Goal: Use online tool/utility: Utilize a website feature to perform a specific function

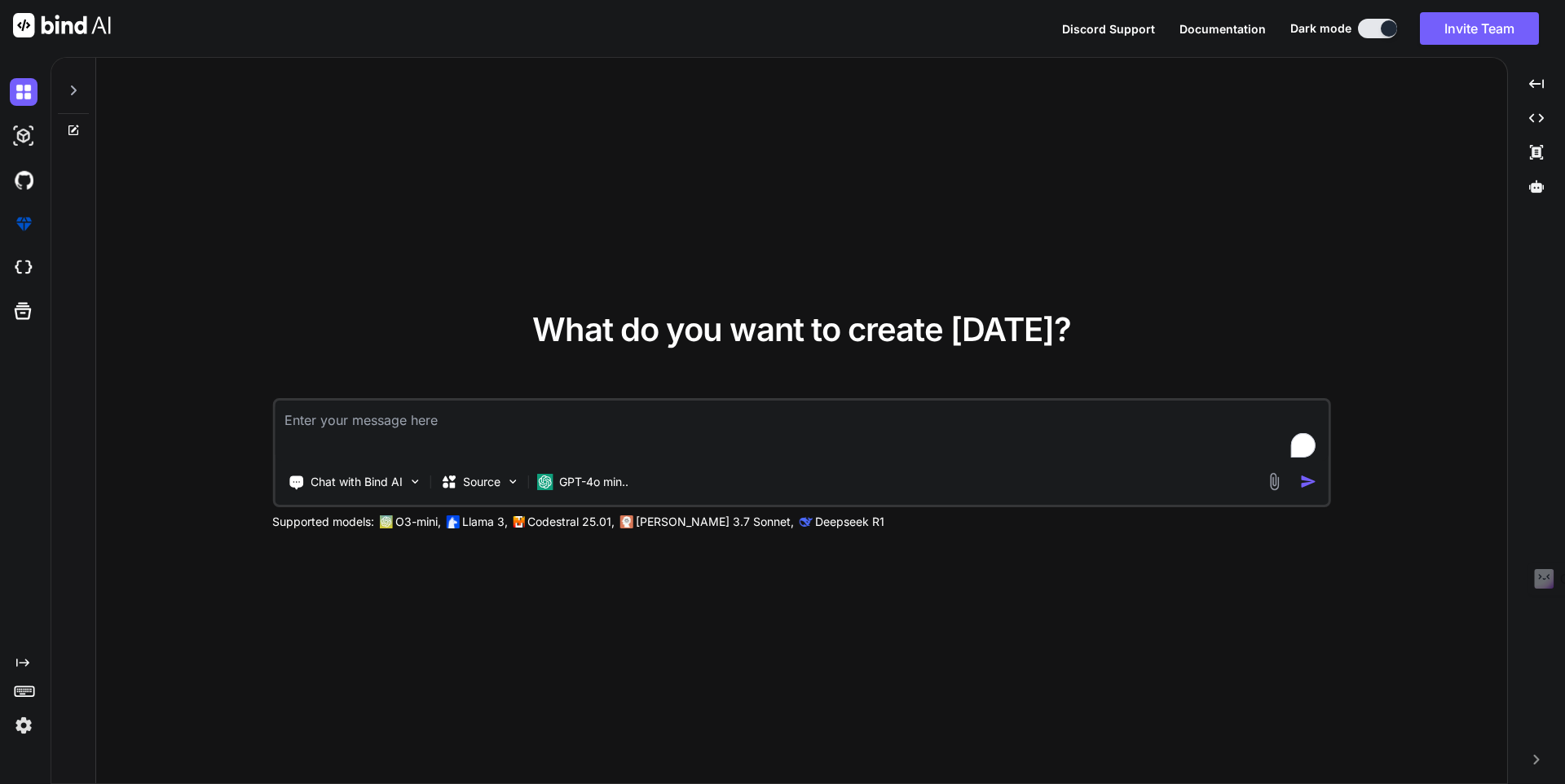
type textarea "x"
click at [406, 417] on textarea "To enrich screen reader interactions, please activate Accessibility in Grammarl…" at bounding box center [801, 430] width 1054 height 60
click at [409, 422] on textarea "To enrich screen reader interactions, please activate Accessibility in Grammarl…" at bounding box center [801, 430] width 1054 height 60
type textarea "D:\Krishna\API Testing\Day 1\Test_App.py:3: PytestUnknownMarkWarning: Unknown […"
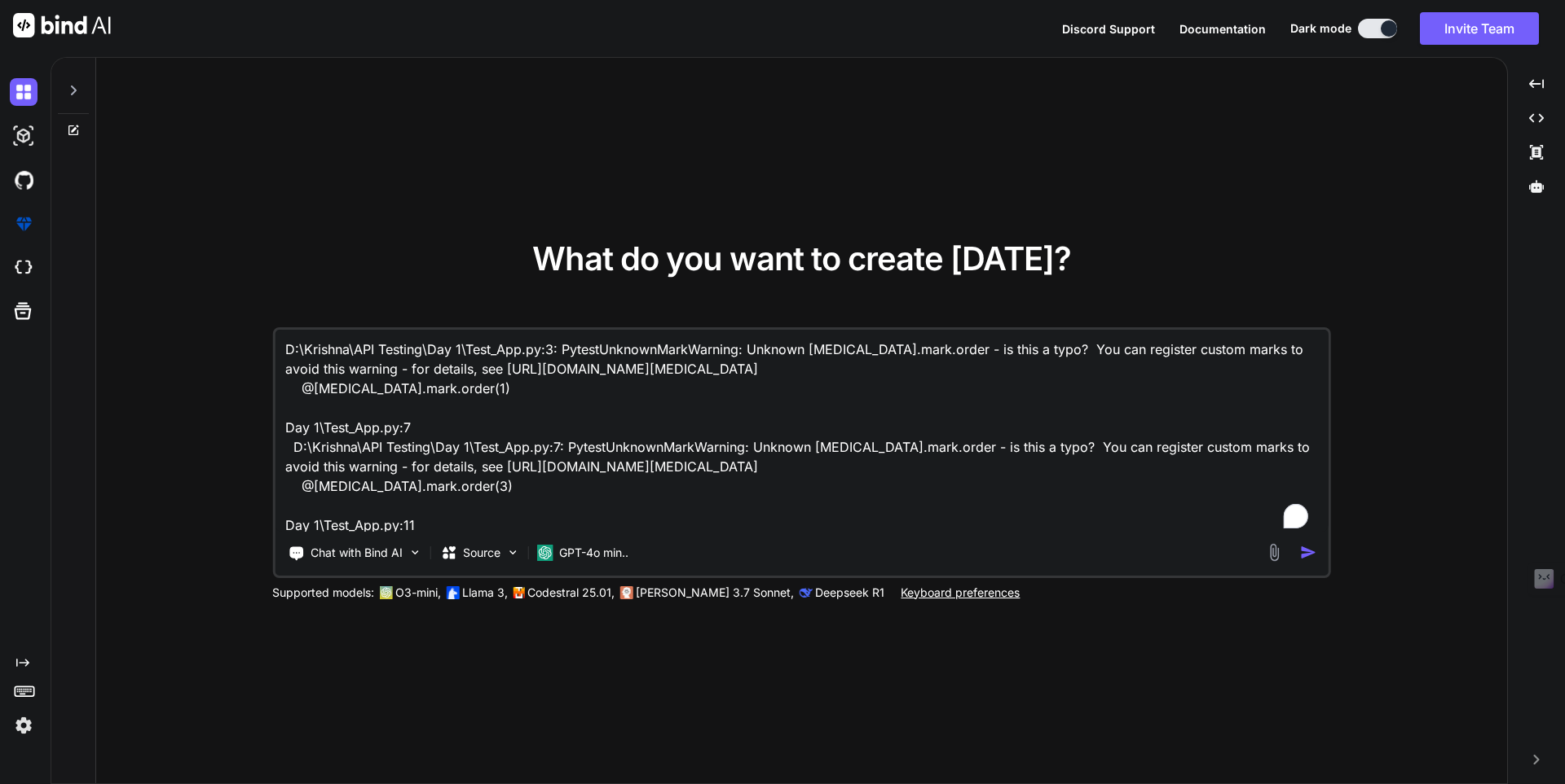
scroll to position [100, 0]
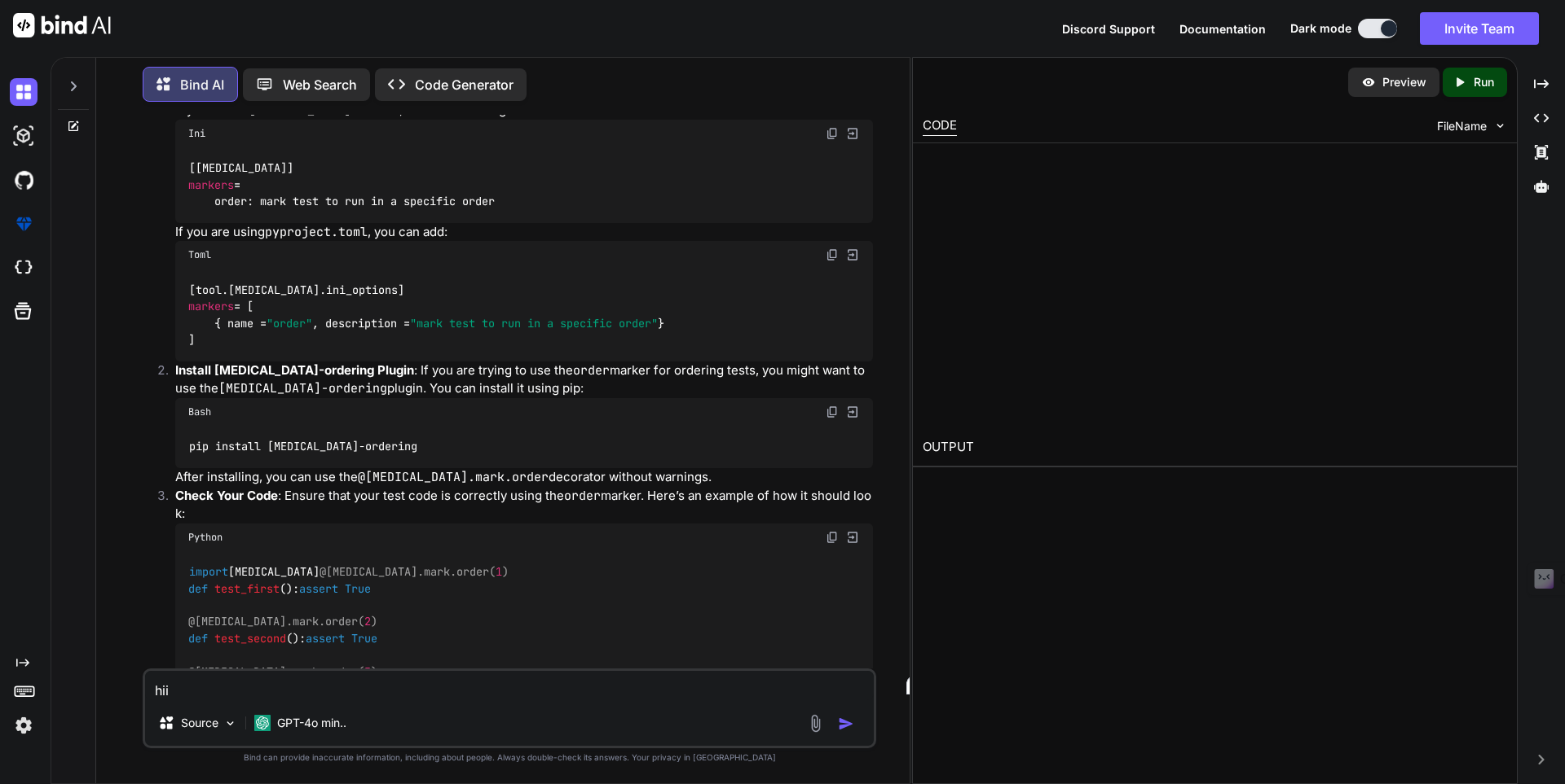
scroll to position [404, 0]
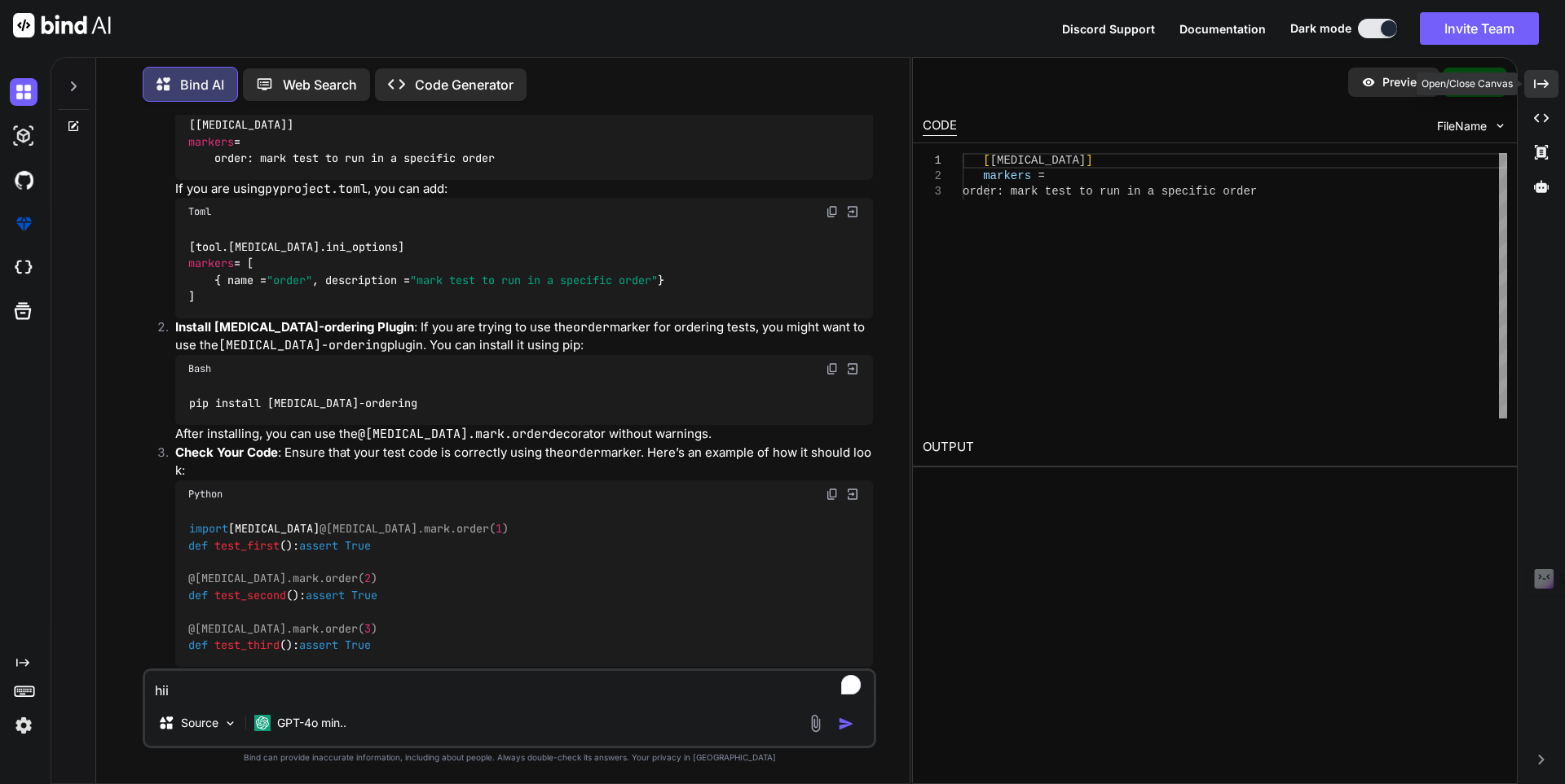
click at [1546, 78] on icon "Created with Pixso." at bounding box center [1542, 84] width 15 height 15
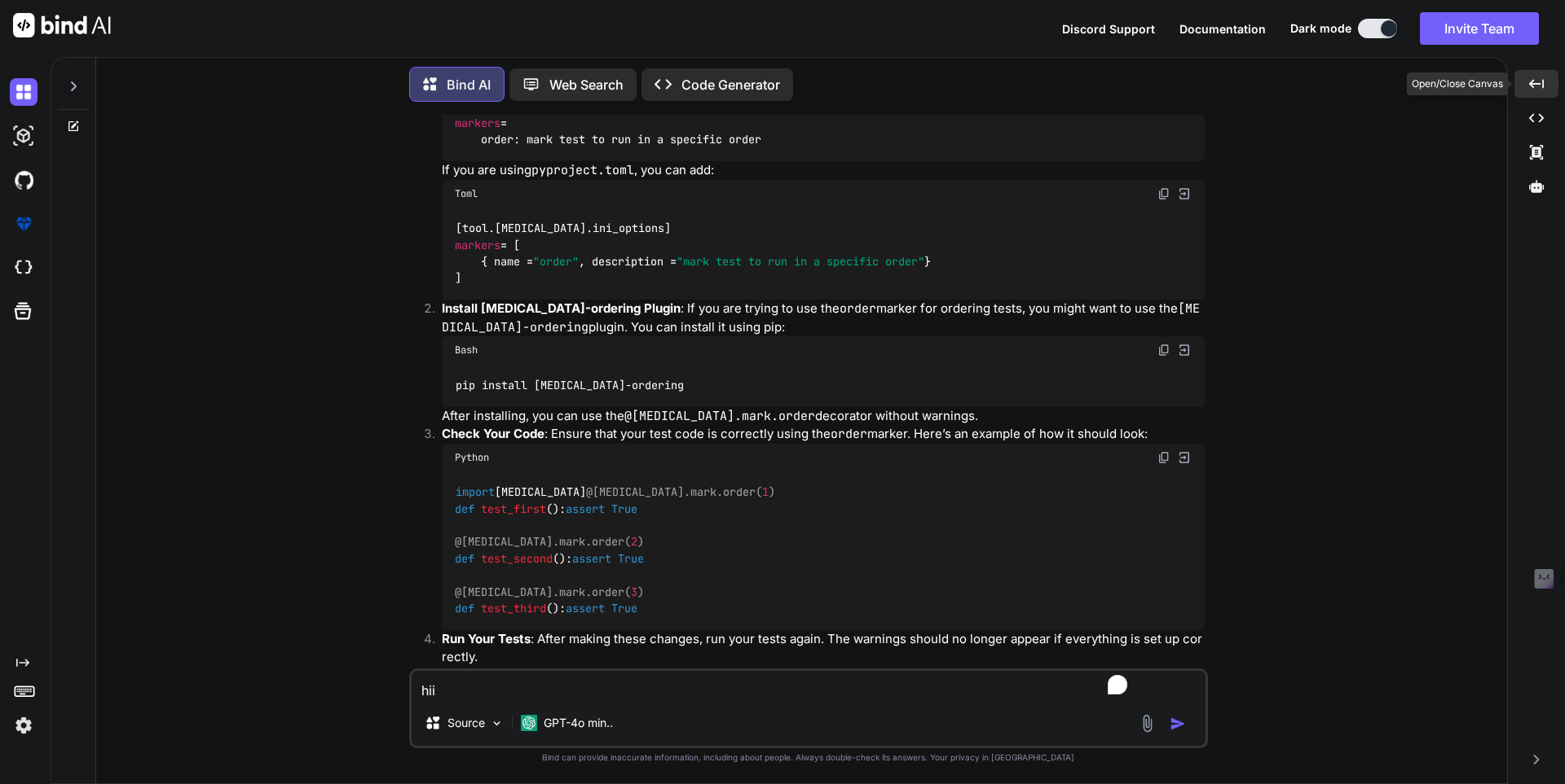
scroll to position [385, 0]
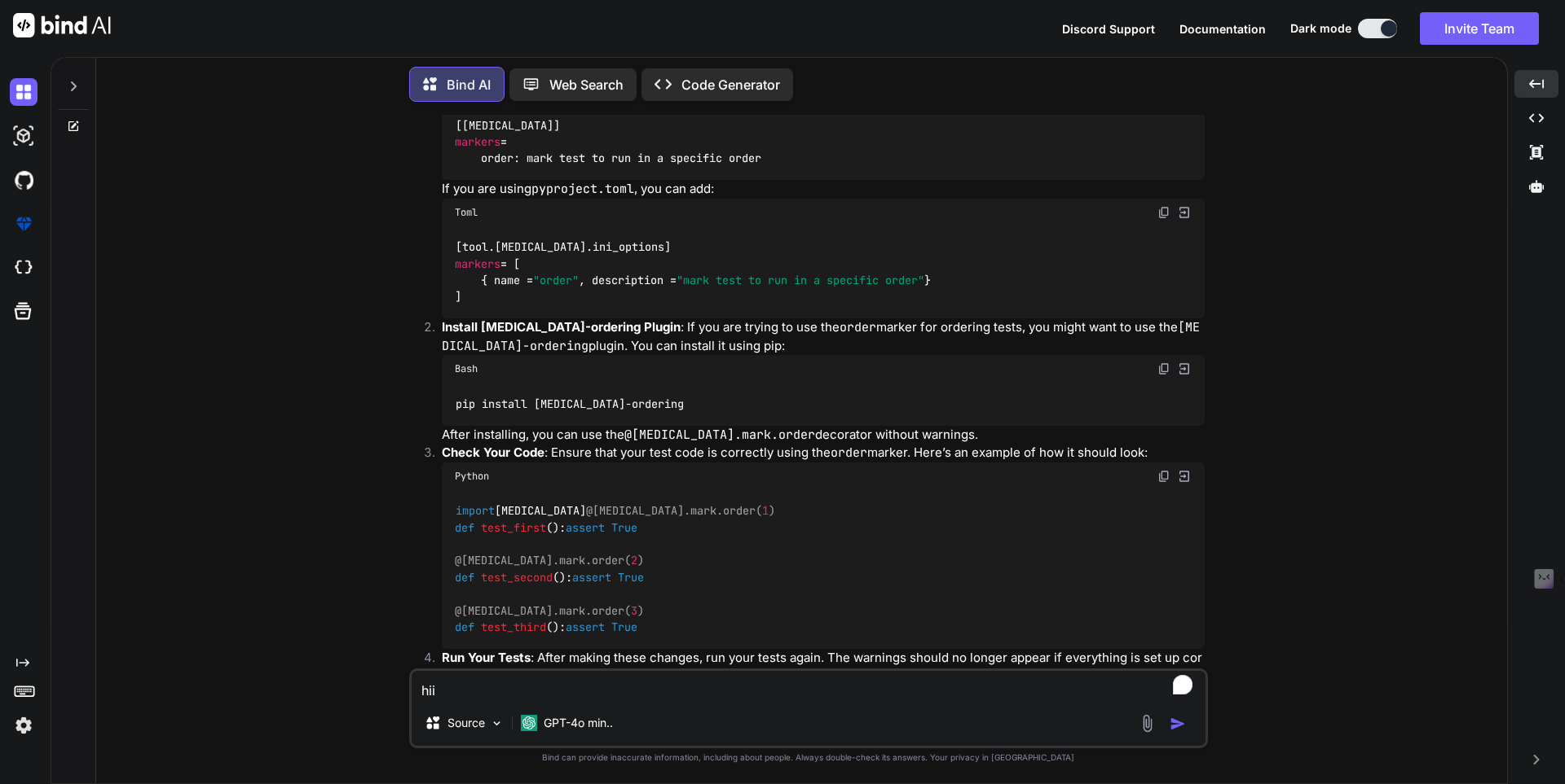
click at [1163, 368] on img at bounding box center [1163, 369] width 13 height 13
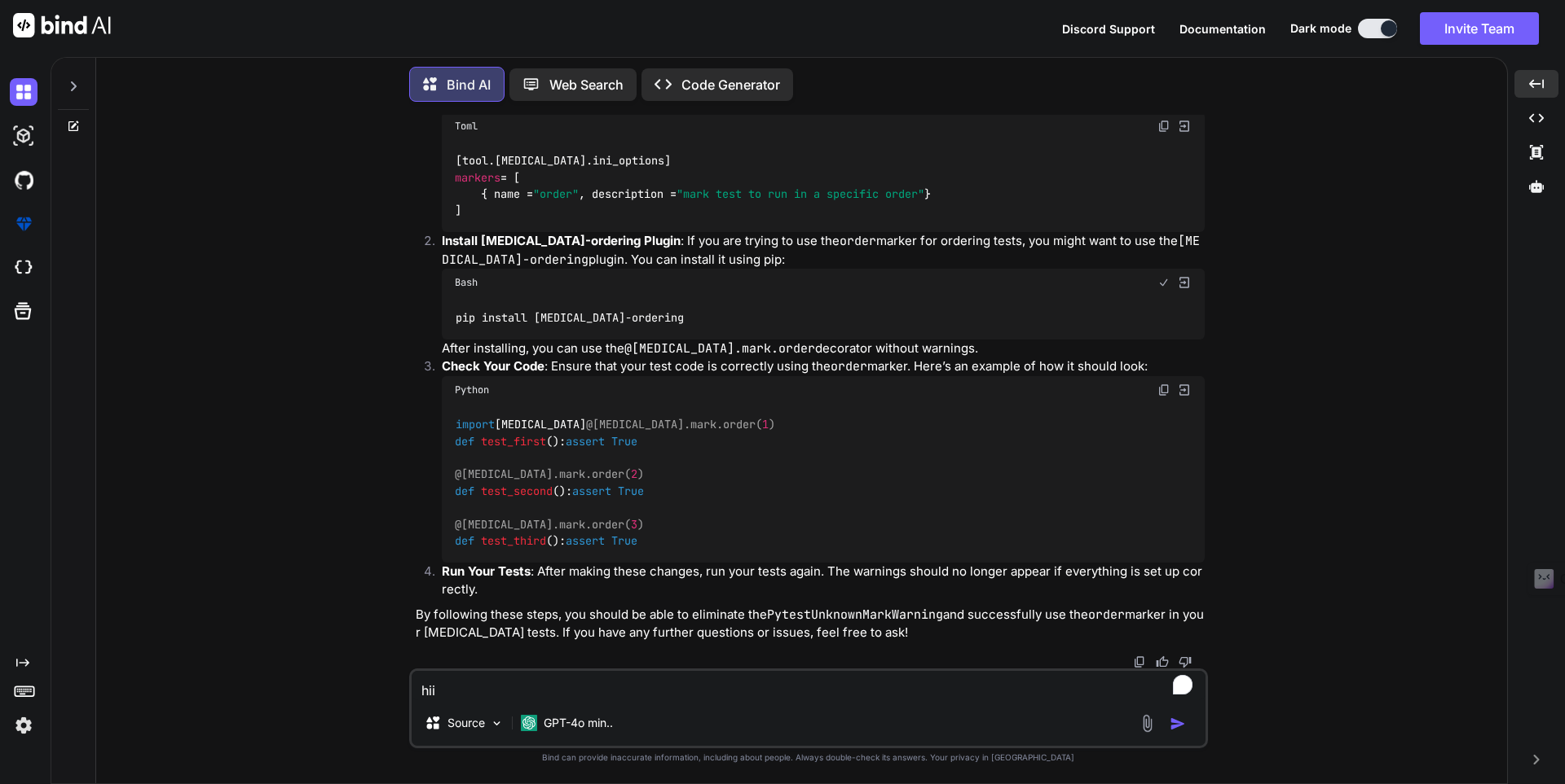
scroll to position [549, 0]
click at [600, 679] on textarea "hii" at bounding box center [809, 686] width 794 height 29
drag, startPoint x: 462, startPoint y: 676, endPoint x: 393, endPoint y: 679, distance: 69.1
click at [393, 679] on div "You D:\Krishna\API Testing\Day 1\Test_App.py:3: PytestUnknownMarkWarning: Unkno…" at bounding box center [808, 448] width 1398 height 669
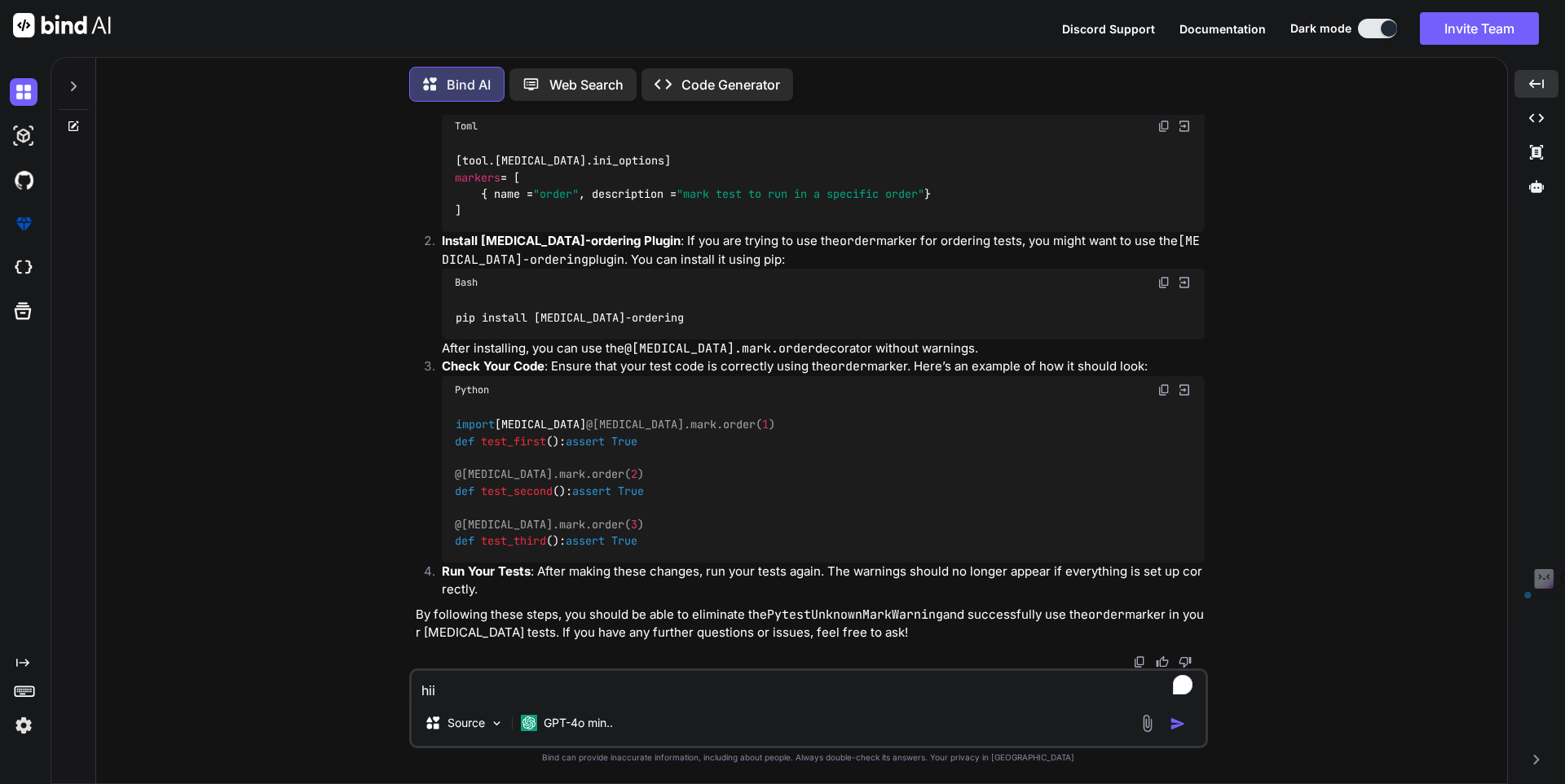
paste textarea "Day 1\Test_App.py:3 D:\Krishna\API Testing\Day 1\Test_App.py:3: PytestUnknownMa…"
type textarea "Day 1\Test_App.py:3 D:\Krishna\API Testing\Day 1\Test_App.py:3: PytestUnknownMa…"
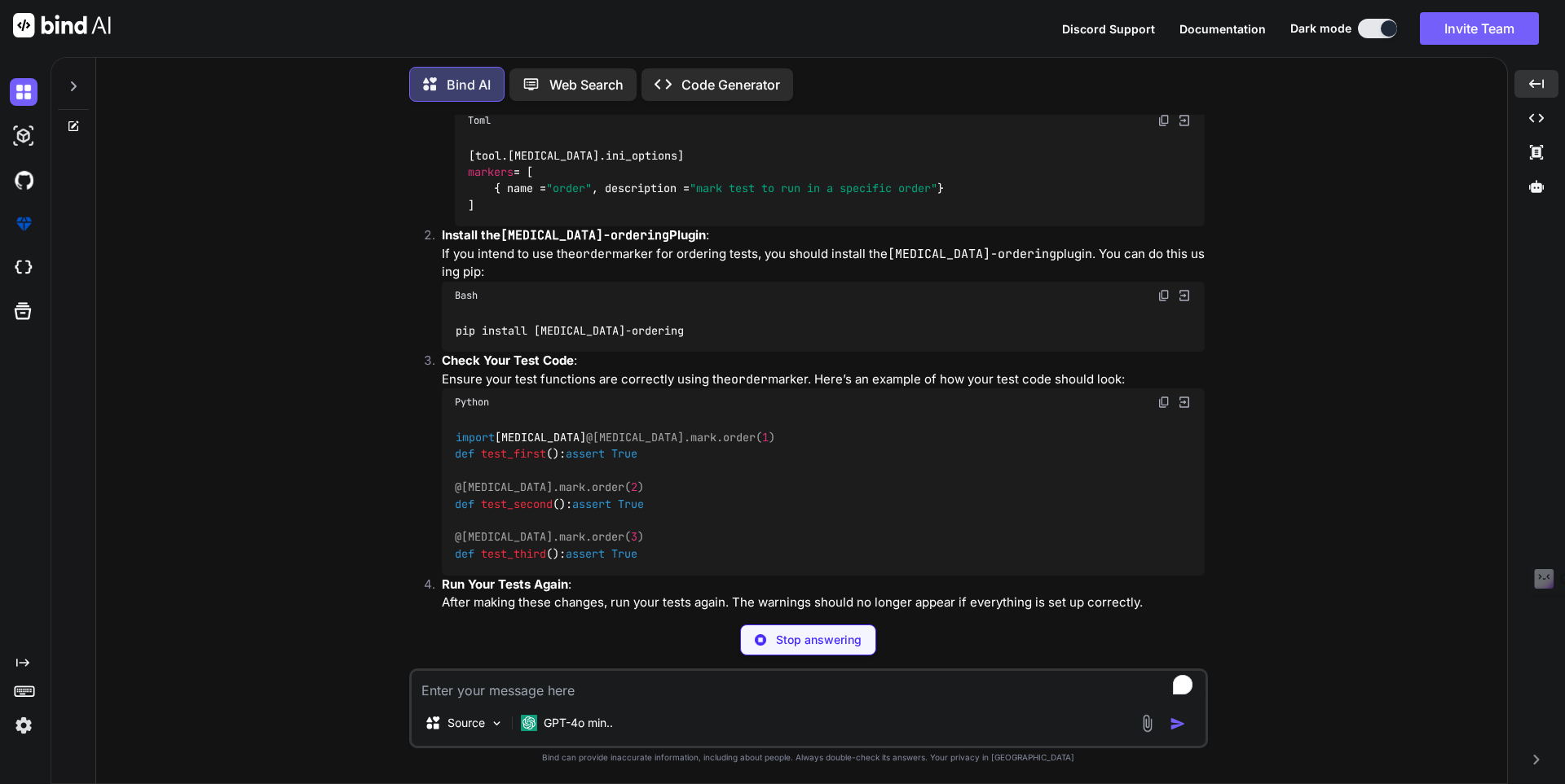
scroll to position [1622, 0]
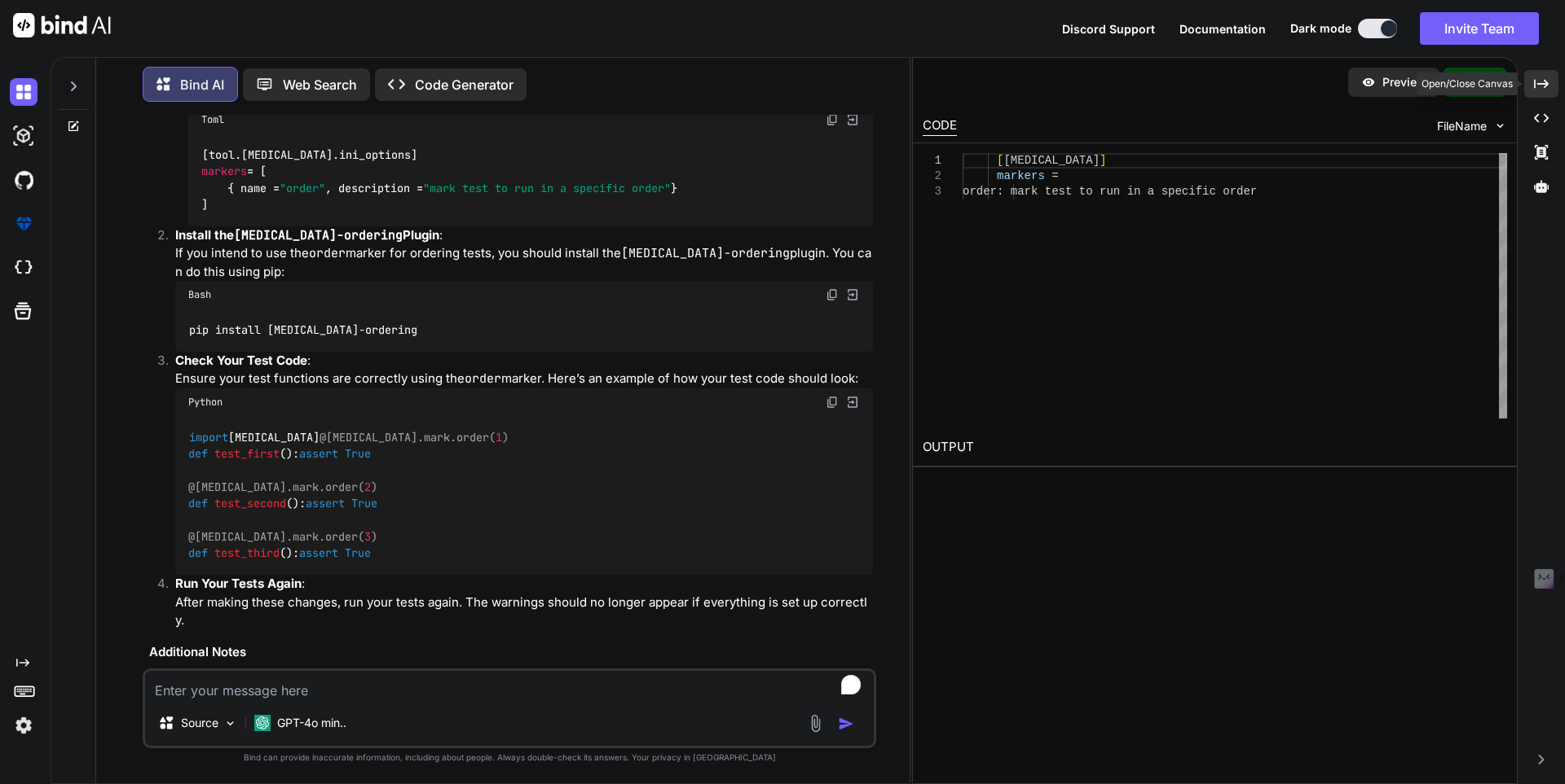
click at [1544, 83] on icon "Created with Pixso." at bounding box center [1542, 84] width 15 height 15
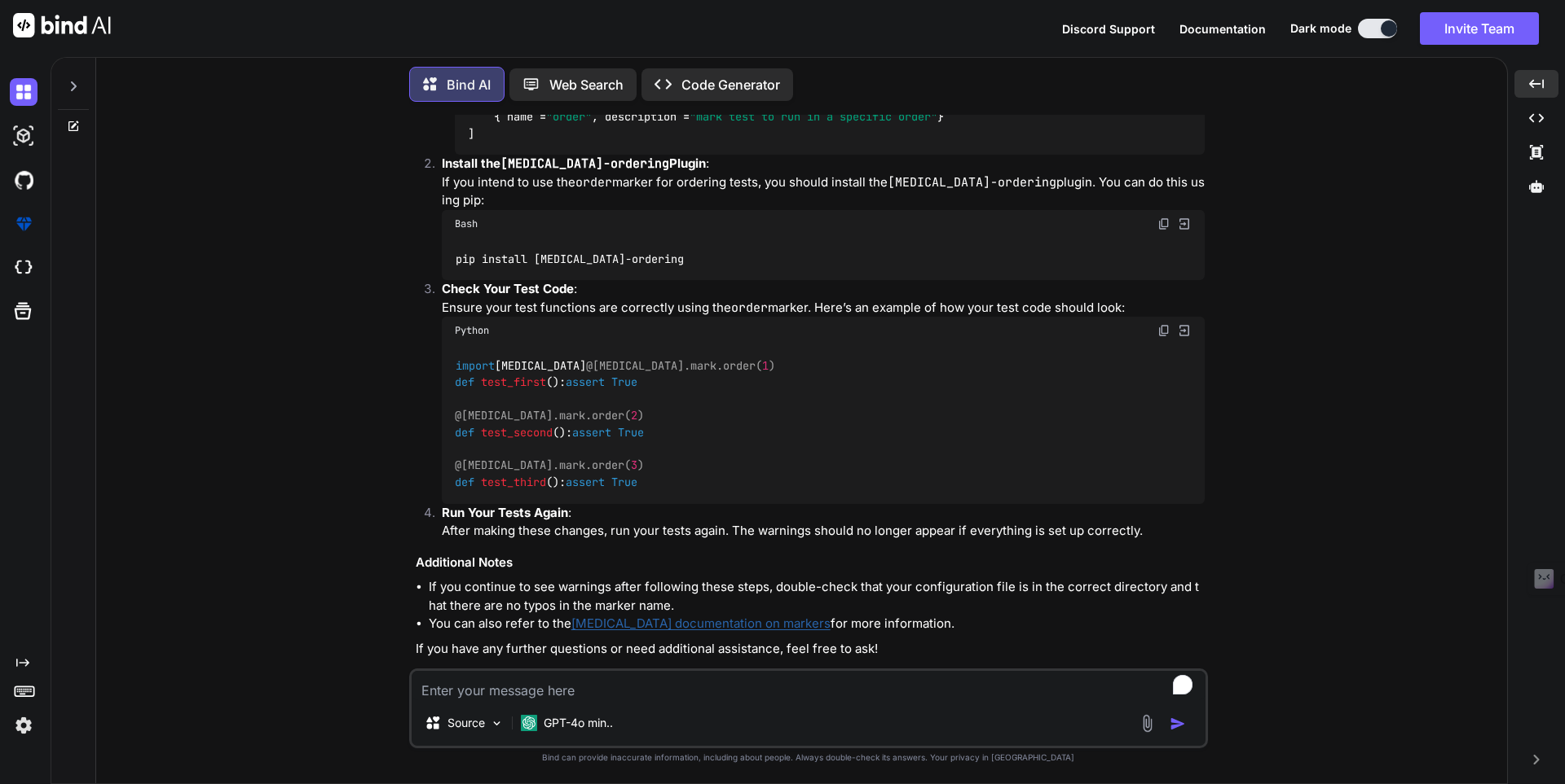
scroll to position [1558, 0]
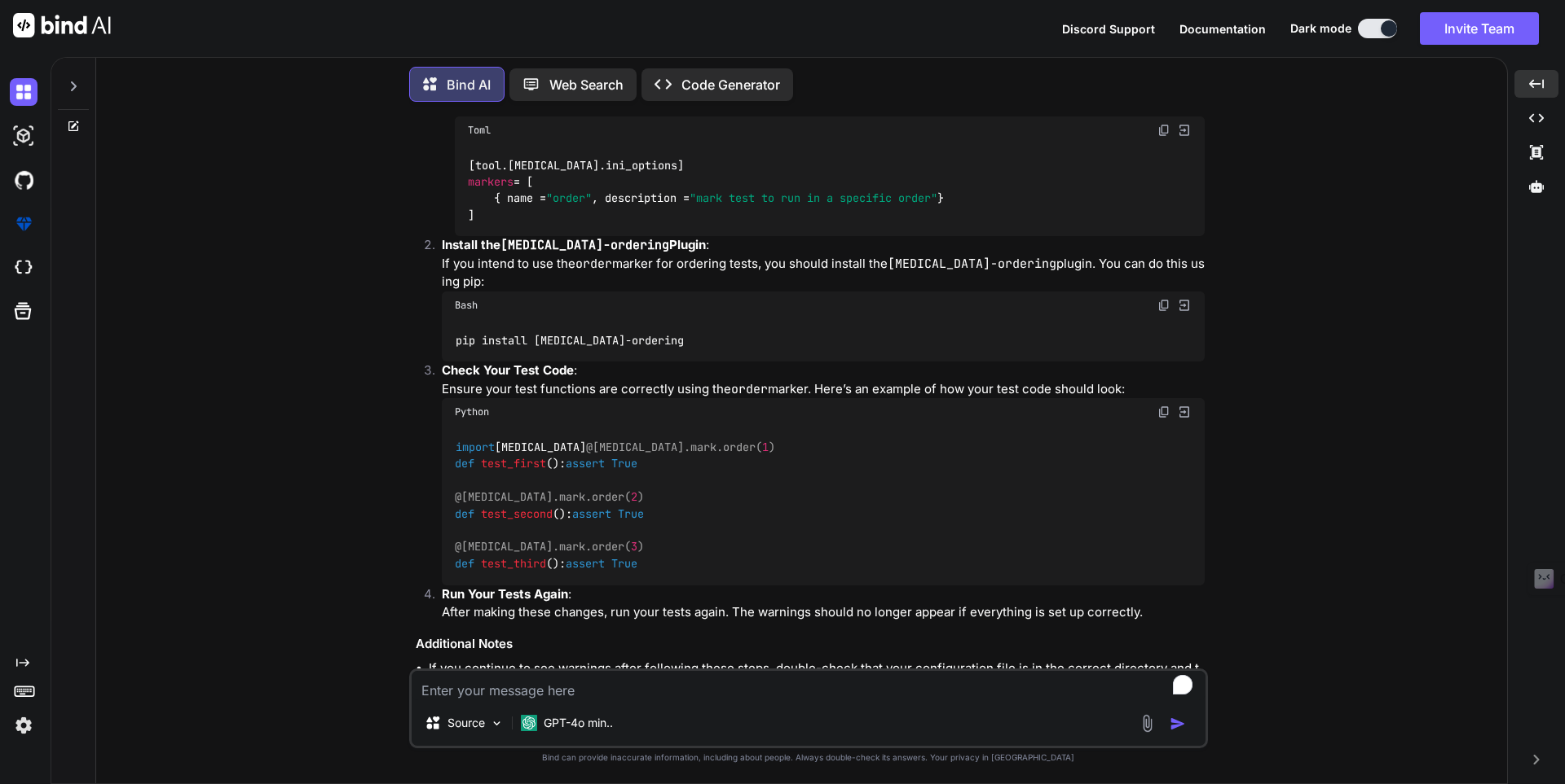
click at [513, 690] on textarea "To enrich screen reader interactions, please activate Accessibility in Grammarl…" at bounding box center [809, 686] width 794 height 29
paste textarea "(.venv) PS D:\Krishna\API Testing> [MEDICAL_DATA] -s -v Test_App.py ===========…"
type textarea "(.venv) PS D:\Krishna\API Testing> [MEDICAL_DATA] -s -v Test_App.py ===========…"
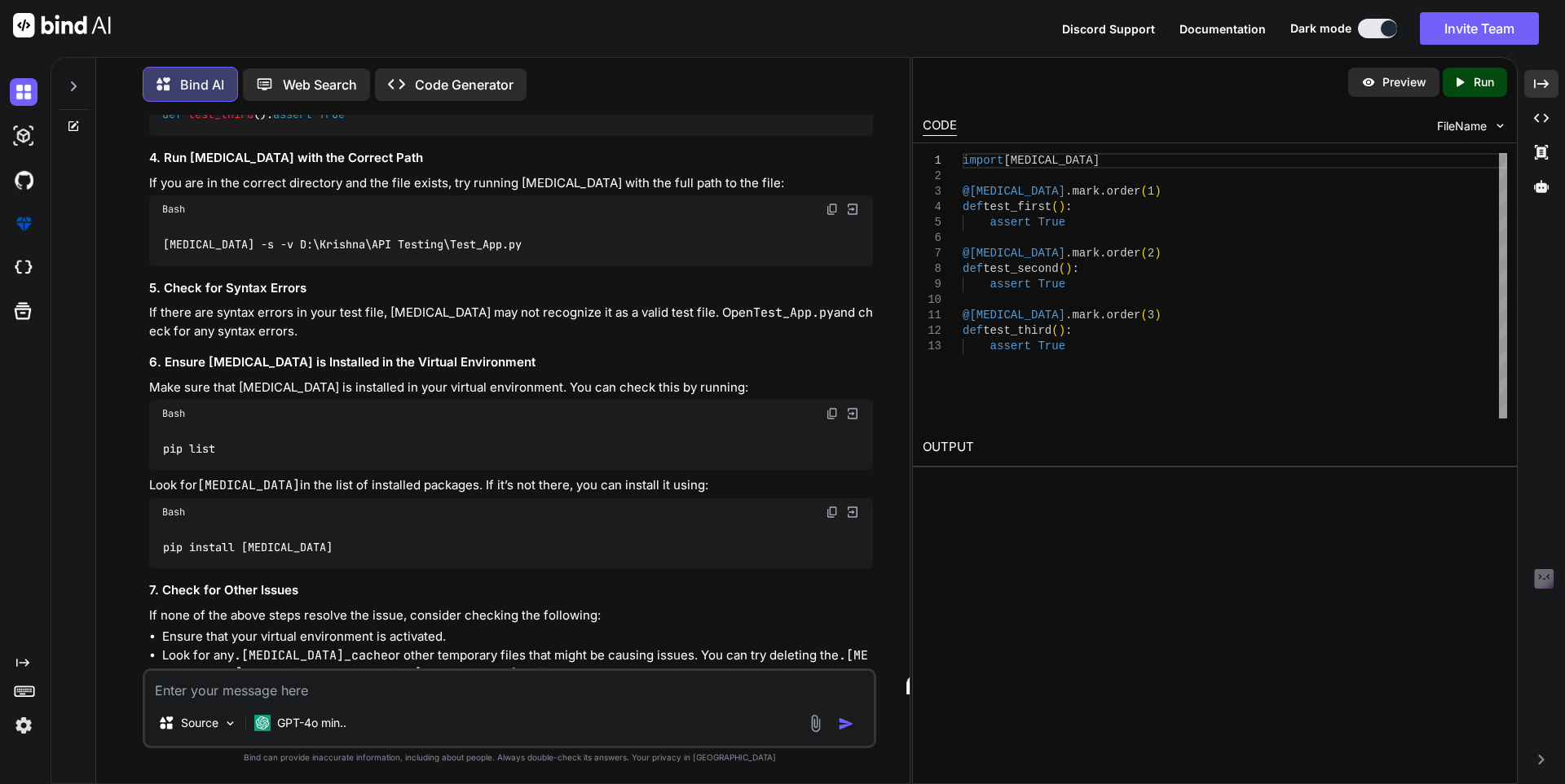
scroll to position [3001, 0]
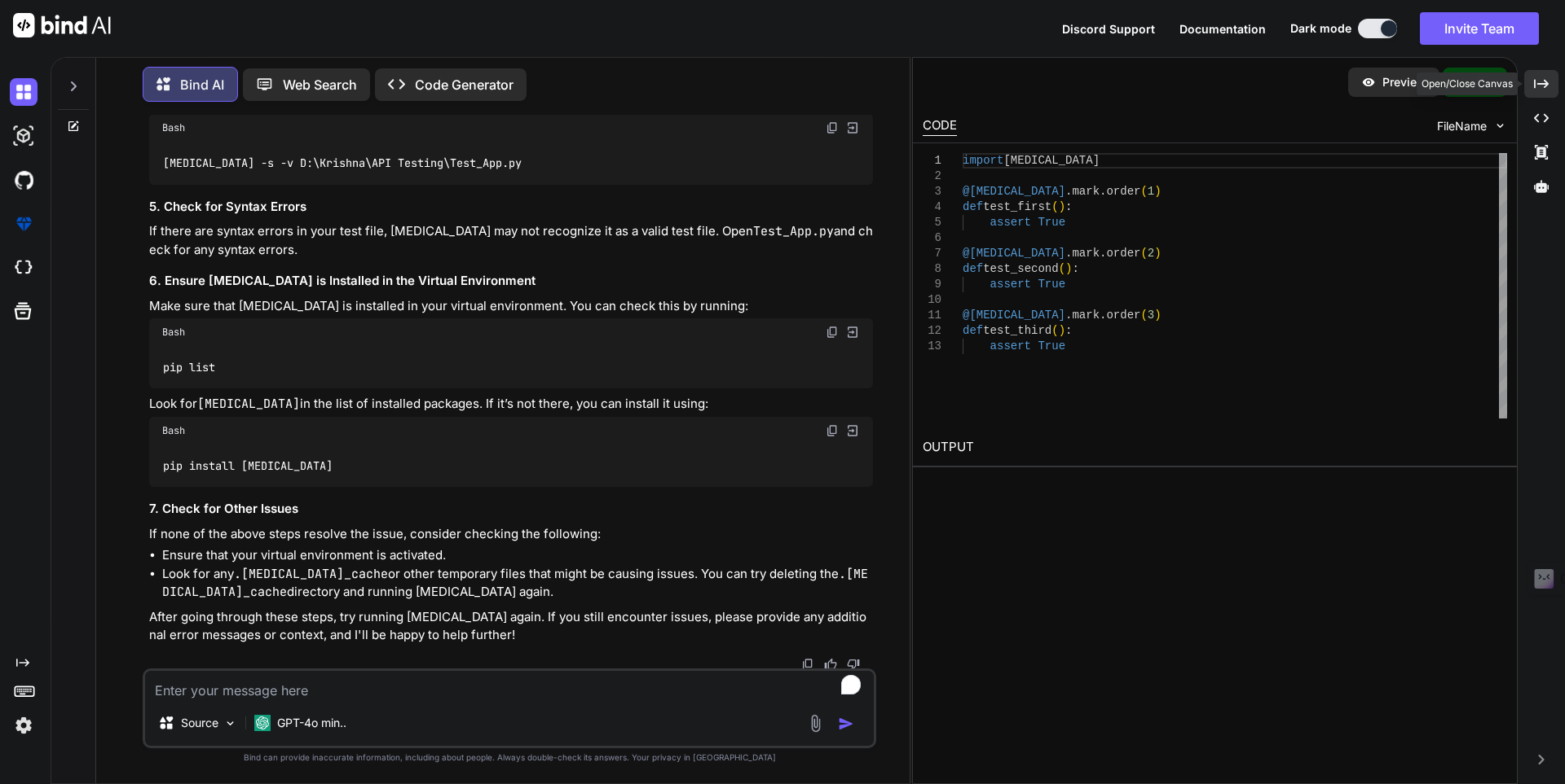
click at [1549, 78] on div "Created with Pixso." at bounding box center [1541, 84] width 34 height 28
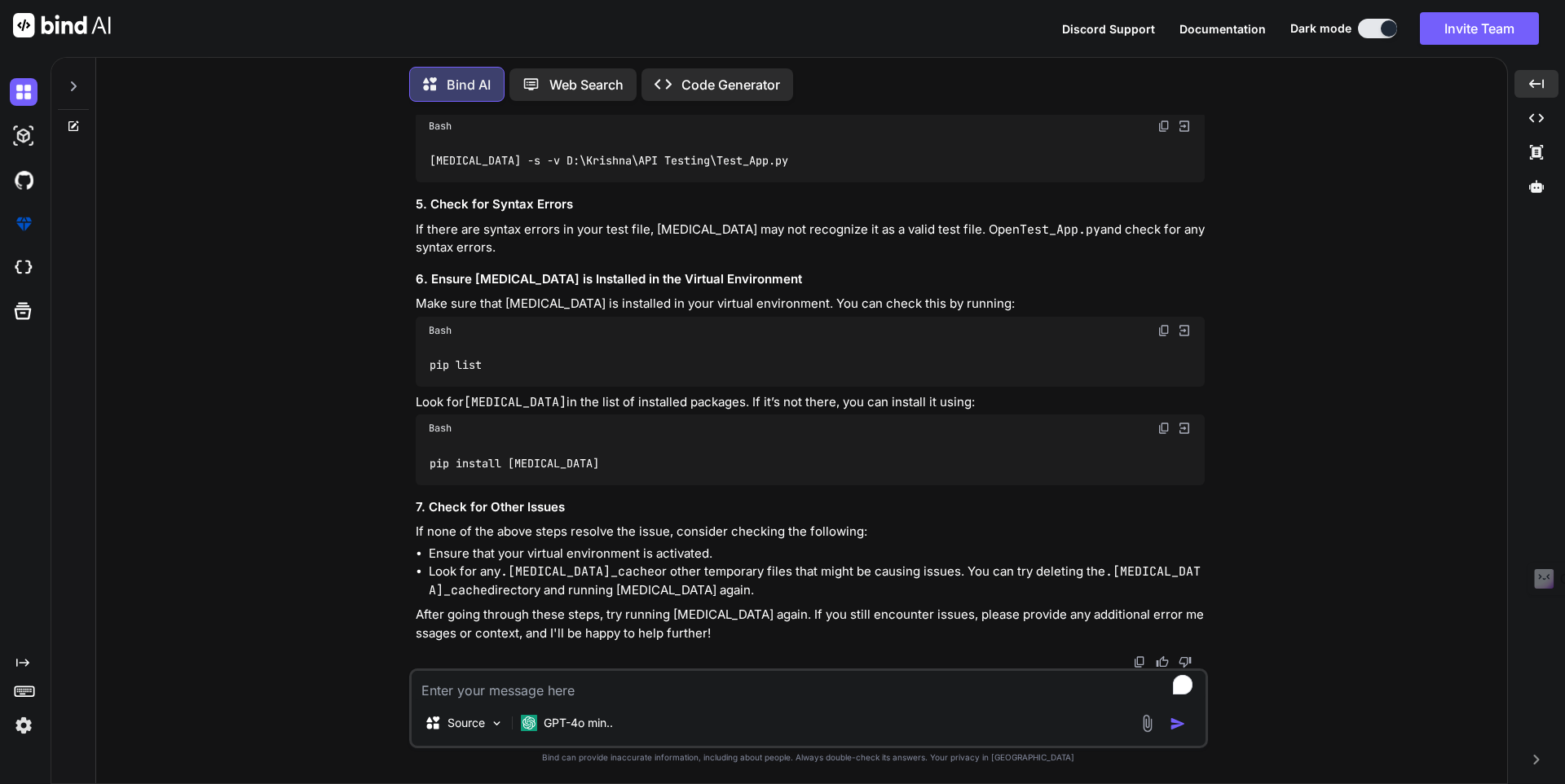
scroll to position [3143, 0]
click at [1161, 329] on img at bounding box center [1163, 331] width 13 height 13
click at [1166, 427] on img at bounding box center [1163, 429] width 13 height 13
